Goal: Information Seeking & Learning: Understand process/instructions

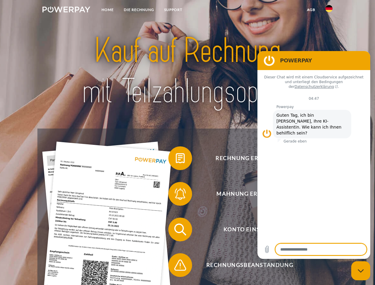
click at [66, 10] on img at bounding box center [66, 10] width 48 height 6
click at [329, 10] on img at bounding box center [329, 8] width 7 height 7
click at [311, 10] on link "agb" at bounding box center [311, 9] width 18 height 11
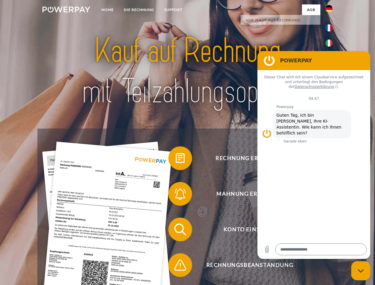
click at [176, 160] on span at bounding box center [172, 159] width 30 height 30
click at [176, 195] on span at bounding box center [172, 194] width 30 height 30
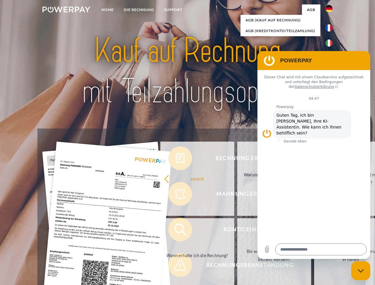
click at [237, 231] on link "Bis wann muss die Rechnung bezahlt werden?" at bounding box center [274, 255] width 74 height 74
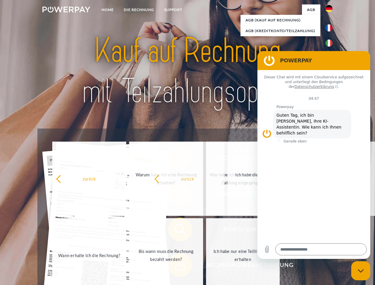
click at [176, 267] on span at bounding box center [172, 266] width 30 height 30
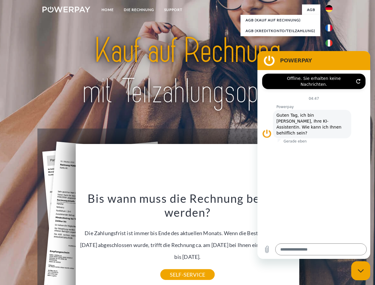
click at [361, 271] on icon "Messaging-Fenster schließen" at bounding box center [361, 271] width 6 height 4
type textarea "*"
